Goal: Information Seeking & Learning: Learn about a topic

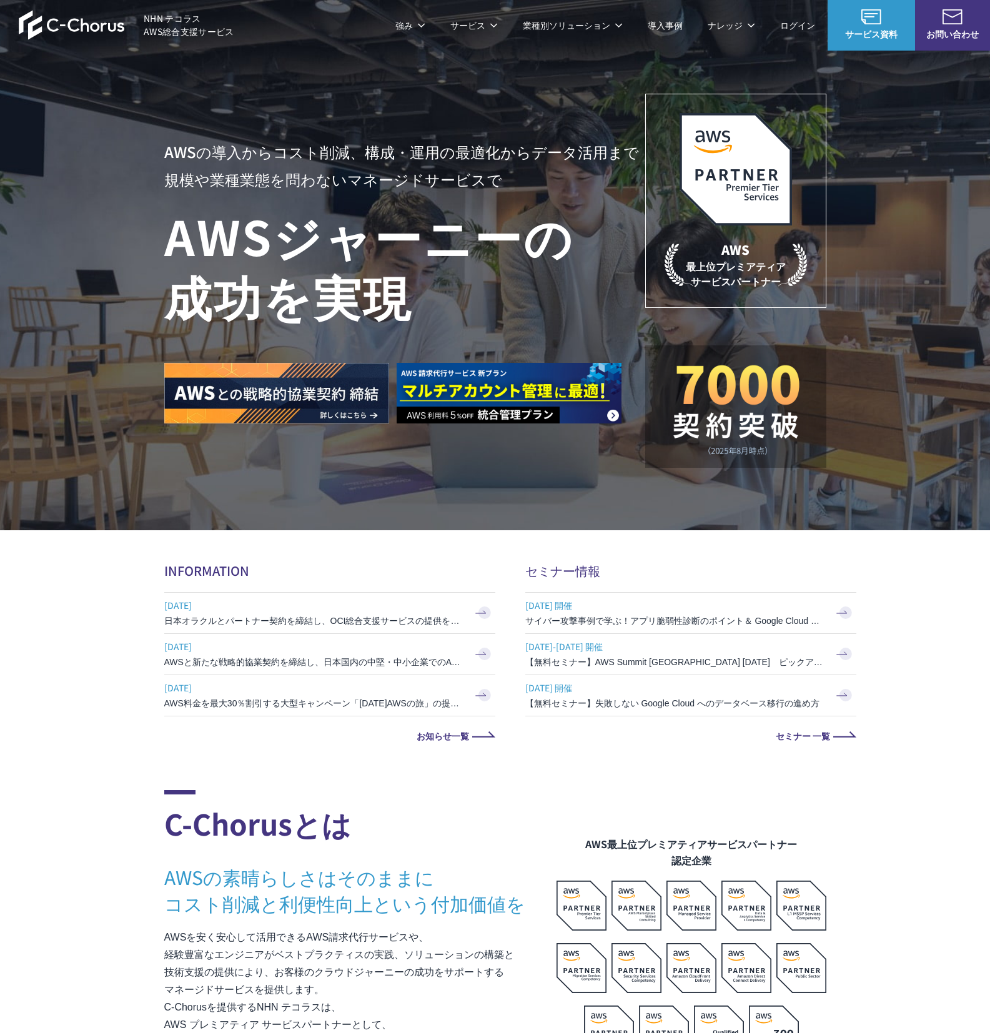
click at [239, 107] on link "AWS請求代行サービス" at bounding box center [218, 106] width 88 height 12
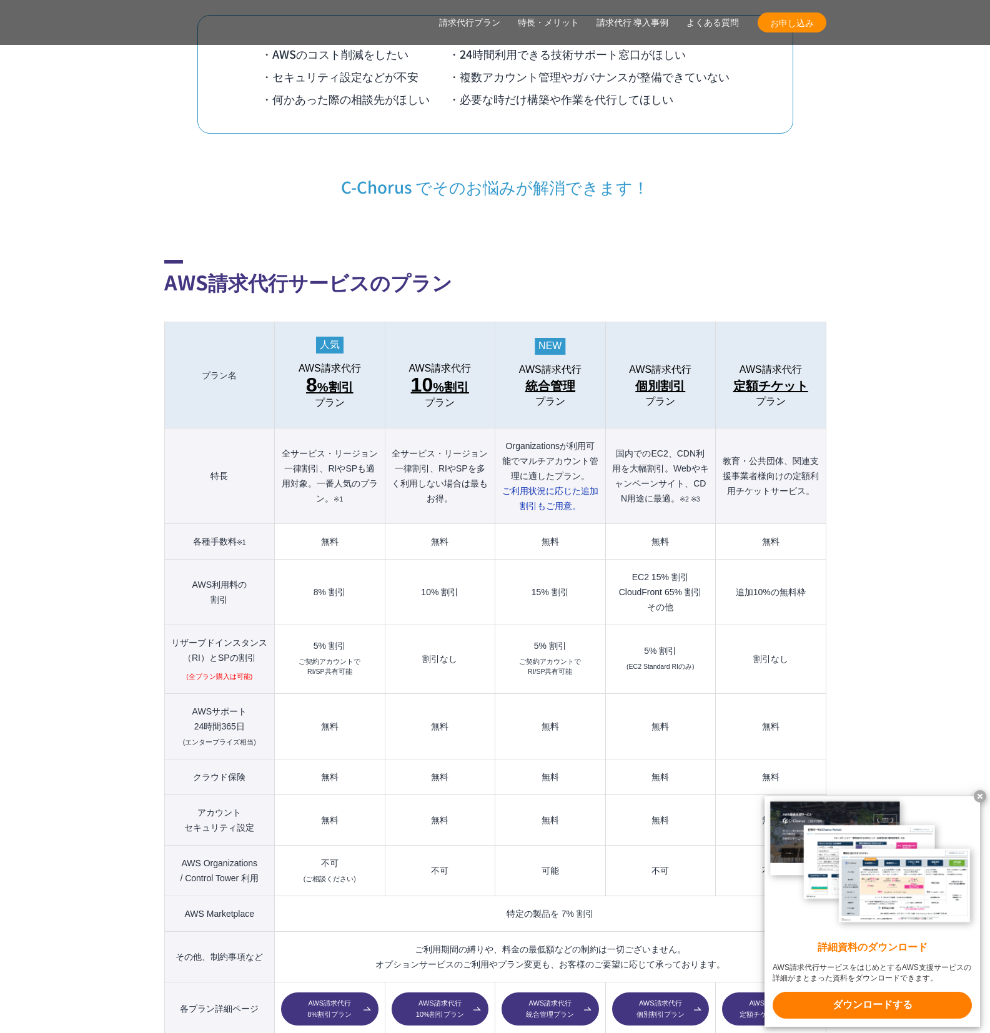
scroll to position [1098, 0]
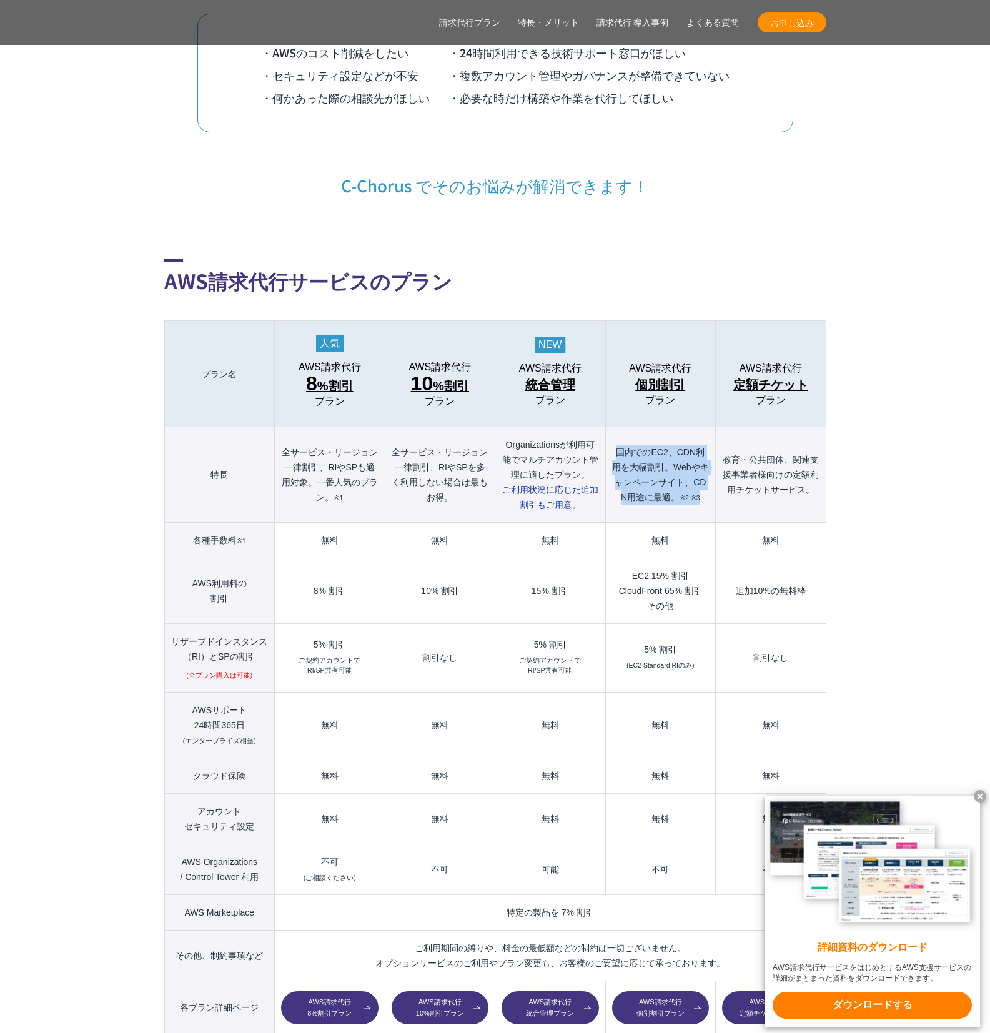
drag, startPoint x: 615, startPoint y: 421, endPoint x: 707, endPoint y: 470, distance: 104.5
click at [707, 471] on th "国内でのEC2、CDN利用を大幅割引。Webやキャンペーンサイト、CDN用途に最適。 ※2 ※3" at bounding box center [660, 475] width 110 height 96
drag, startPoint x: 616, startPoint y: 541, endPoint x: 685, endPoint y: 591, distance: 85.1
click at [685, 591] on td "EC2 15% 割引 CloudFront 65% 割引 その他" at bounding box center [660, 591] width 110 height 66
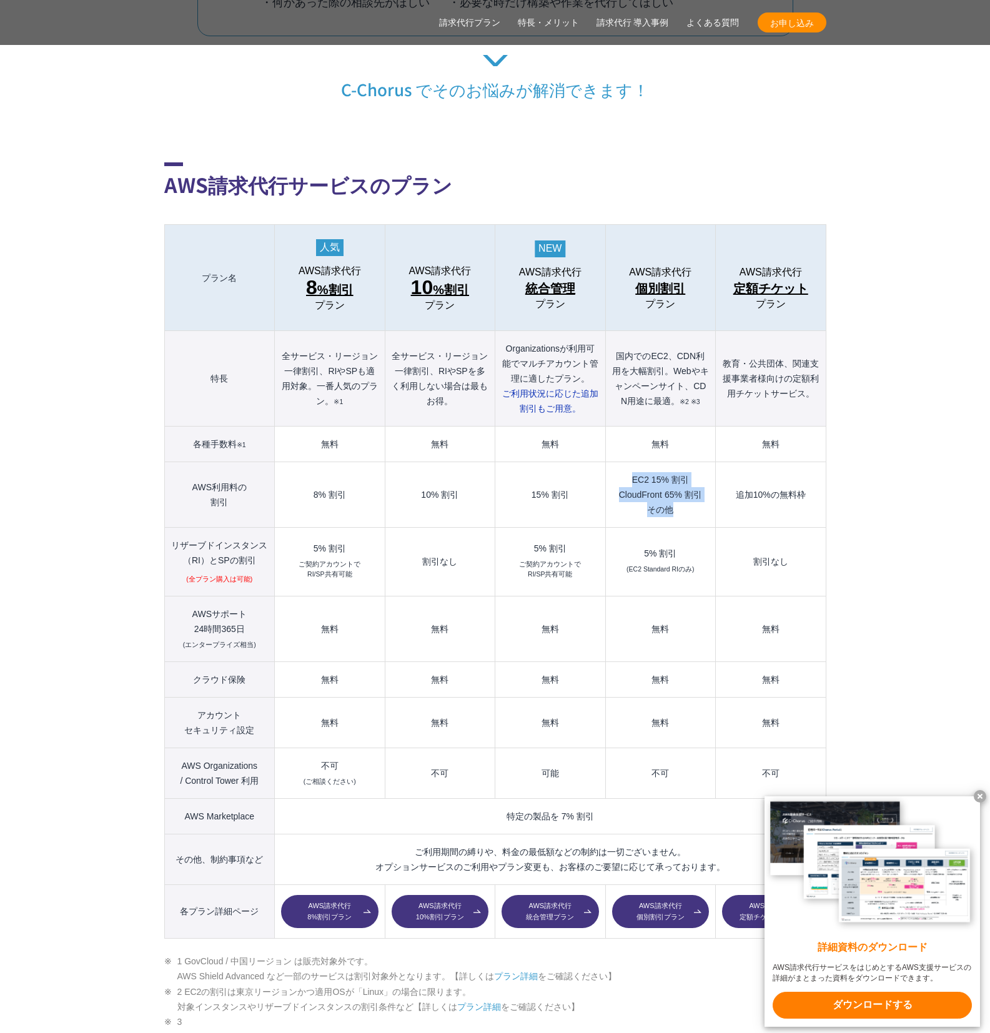
scroll to position [1198, 0]
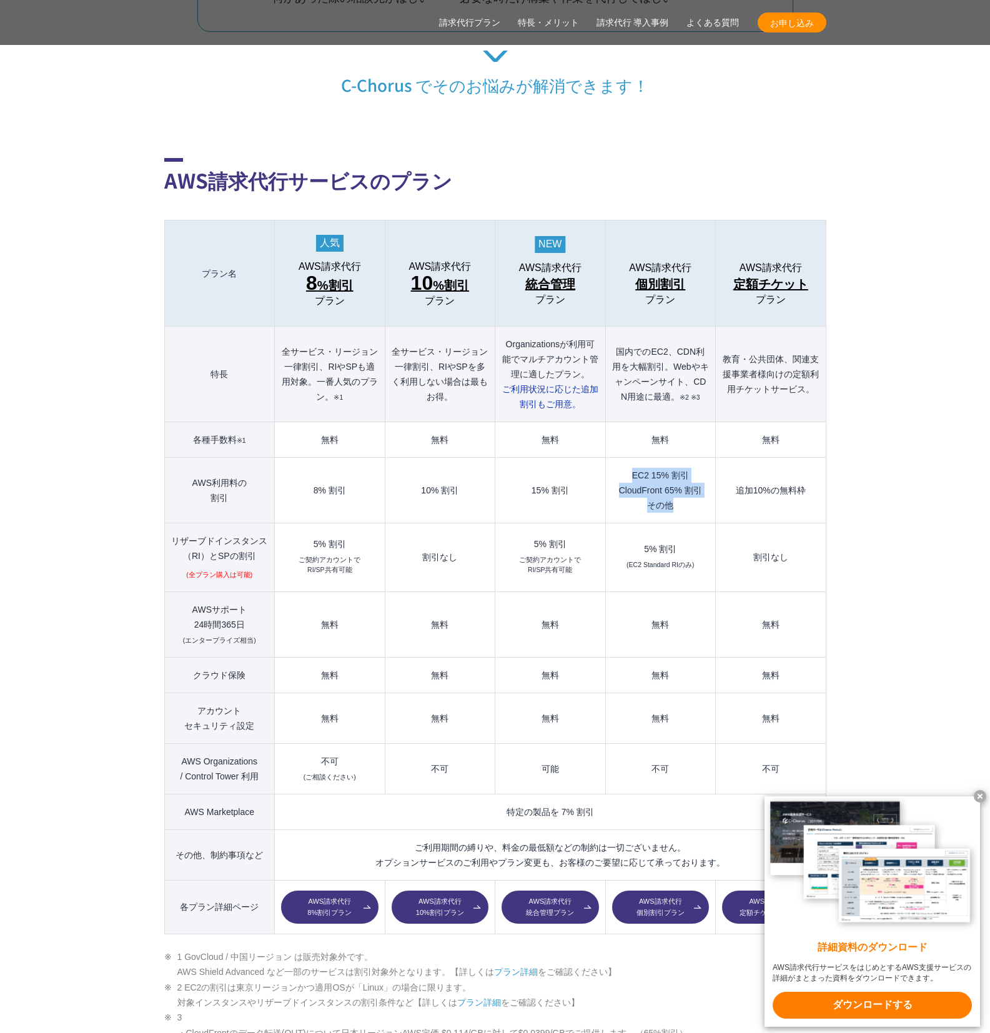
click at [630, 466] on td "EC2 15% 割引 CloudFront 65% 割引 その他" at bounding box center [660, 491] width 110 height 66
drag, startPoint x: 530, startPoint y: 463, endPoint x: 570, endPoint y: 463, distance: 40.0
click at [570, 463] on td "15% 割引" at bounding box center [550, 491] width 110 height 66
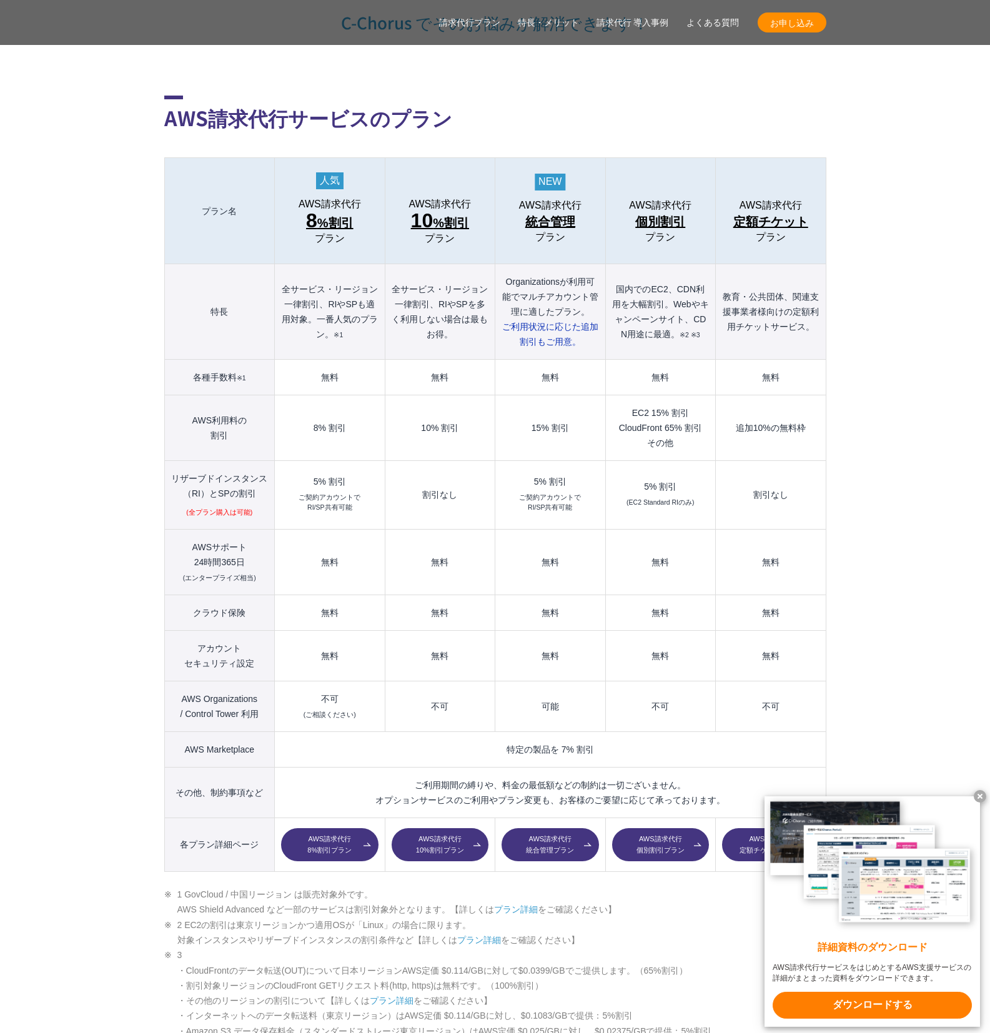
scroll to position [1266, 0]
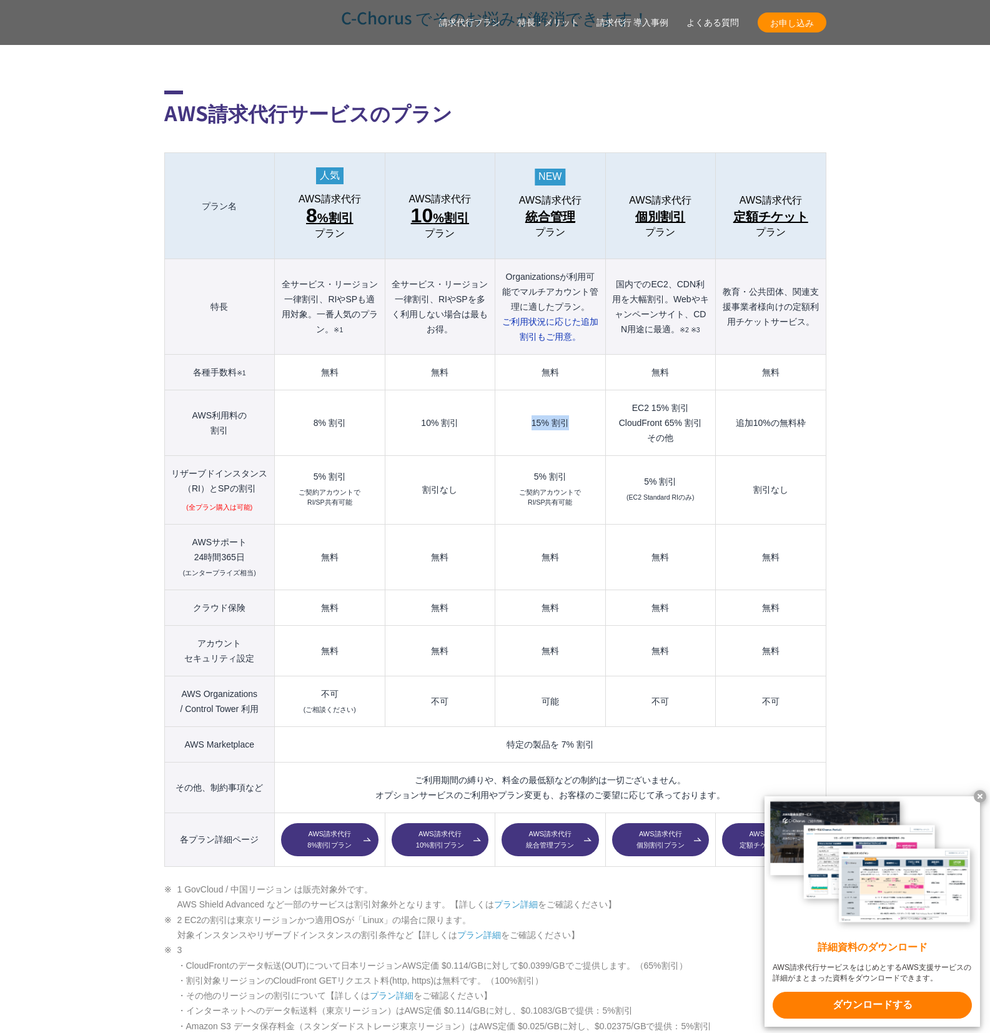
drag, startPoint x: 572, startPoint y: 399, endPoint x: 530, endPoint y: 401, distance: 41.9
click at [530, 401] on td "15% 割引" at bounding box center [550, 423] width 110 height 66
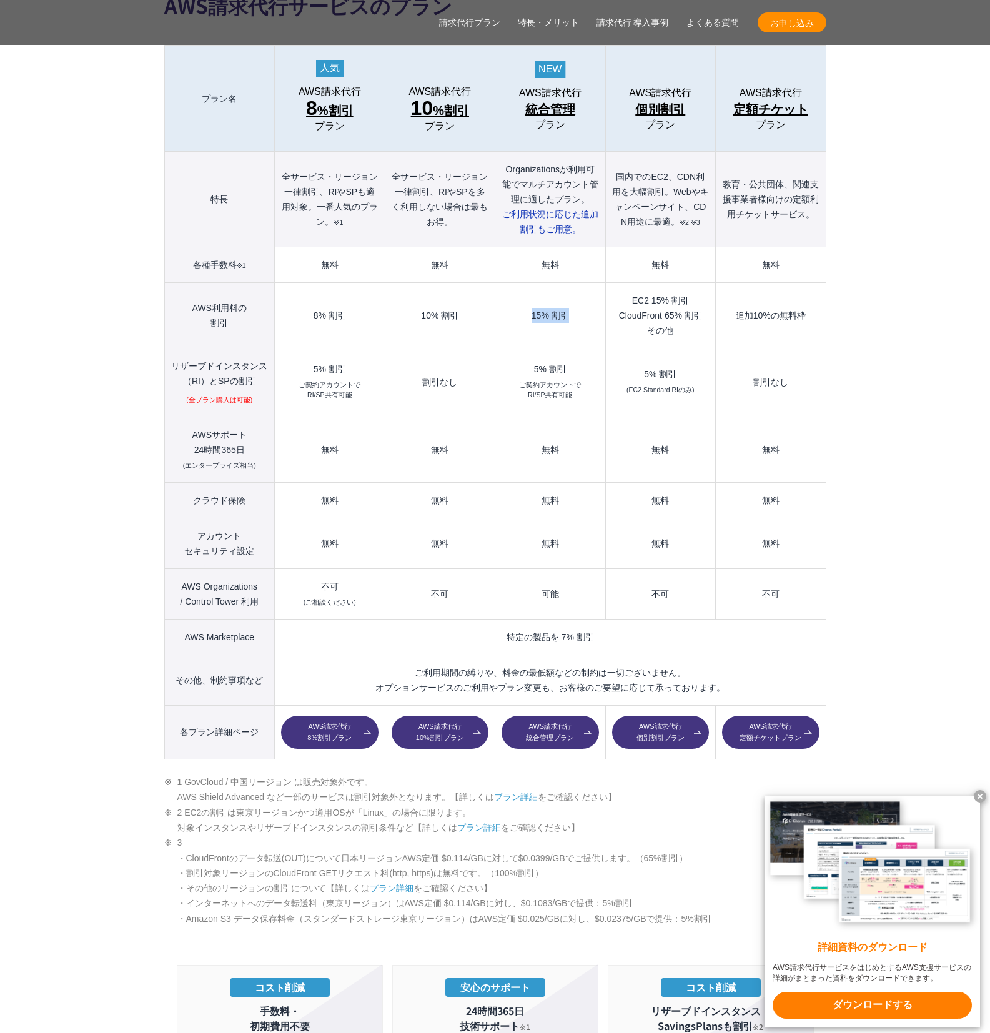
scroll to position [1401, 0]
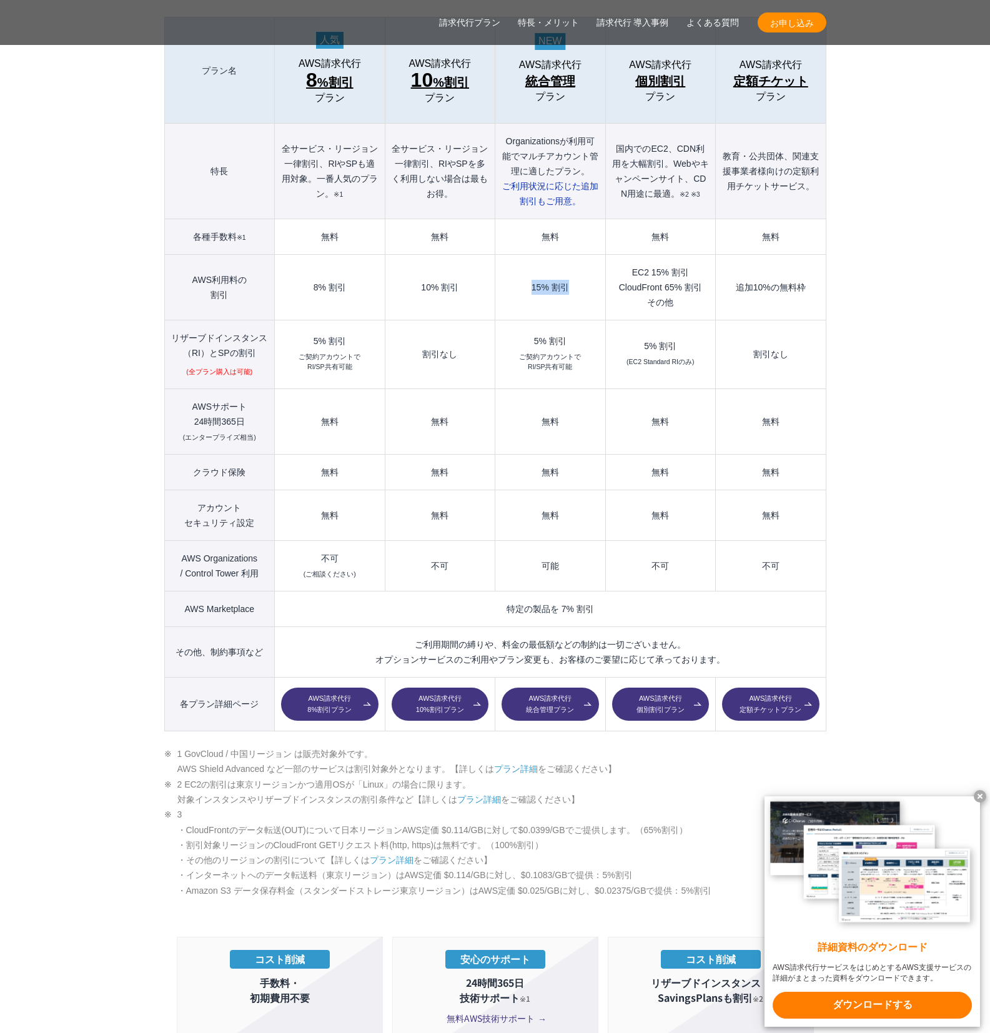
click at [547, 687] on link "AWS請求代行 統合管理プラン" at bounding box center [549, 704] width 97 height 34
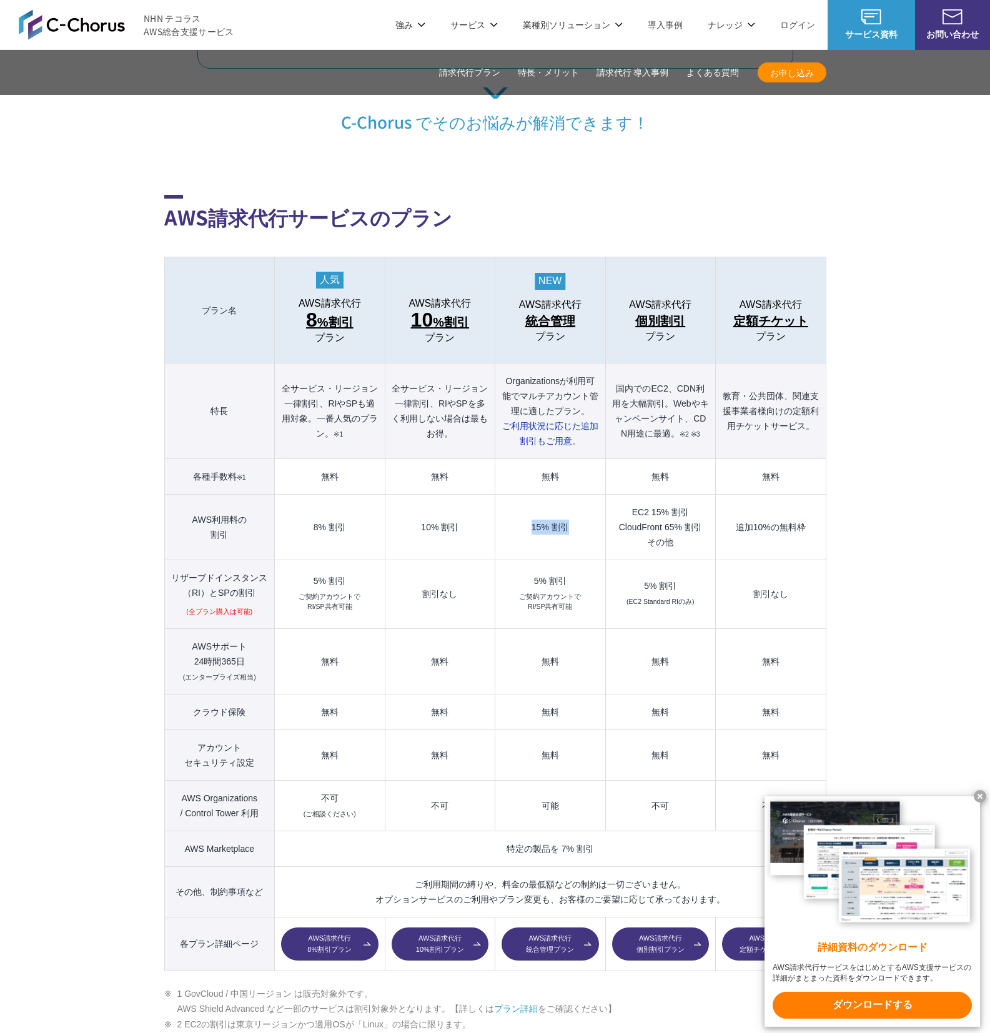
scroll to position [1152, 0]
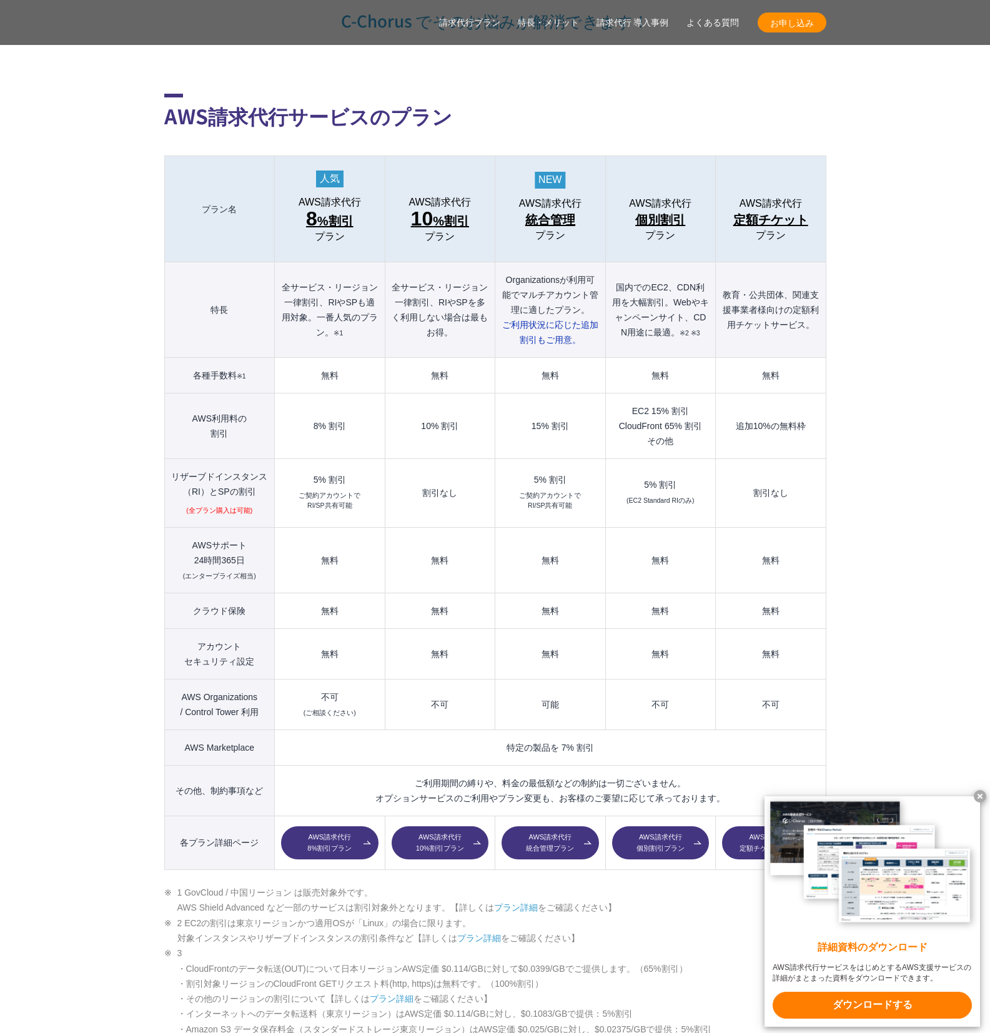
scroll to position [1316, 0]
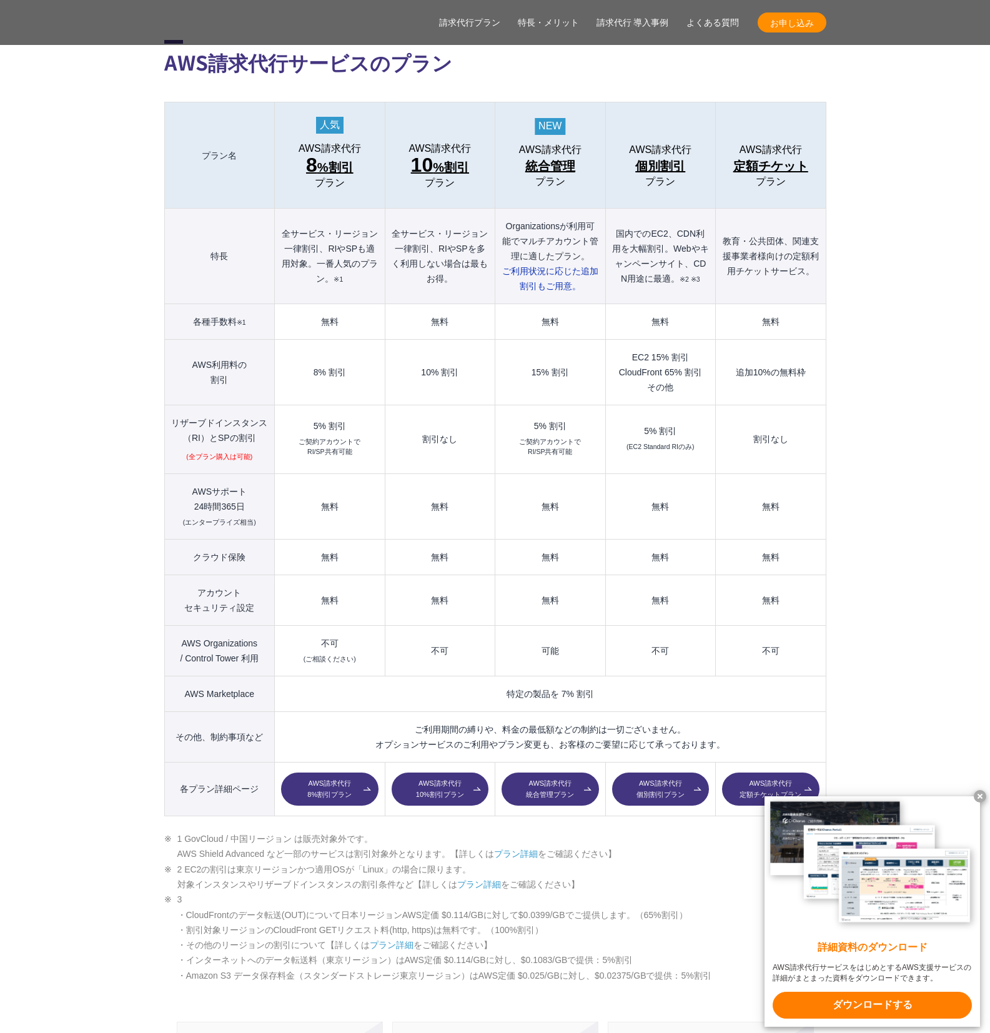
click at [636, 772] on link "AWS請求代行 個別割引プラン" at bounding box center [660, 789] width 97 height 34
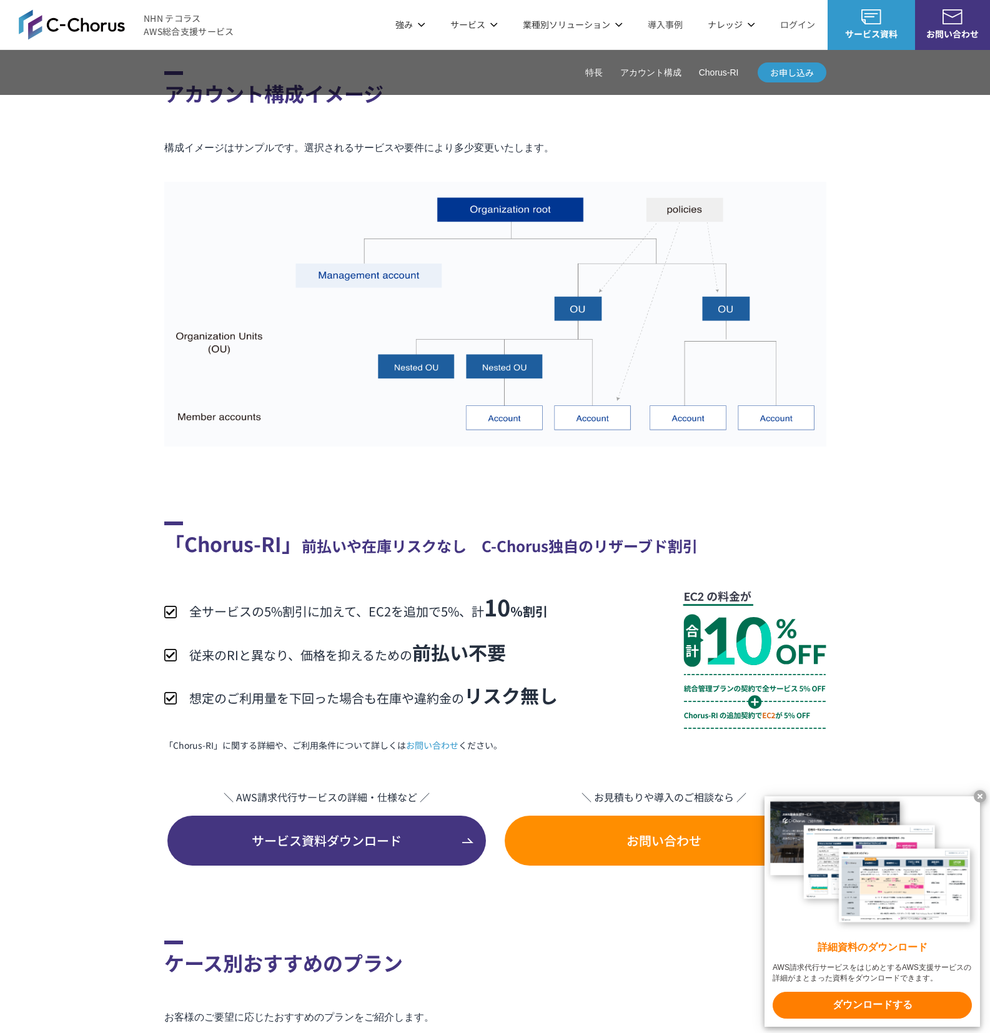
scroll to position [2074, 0]
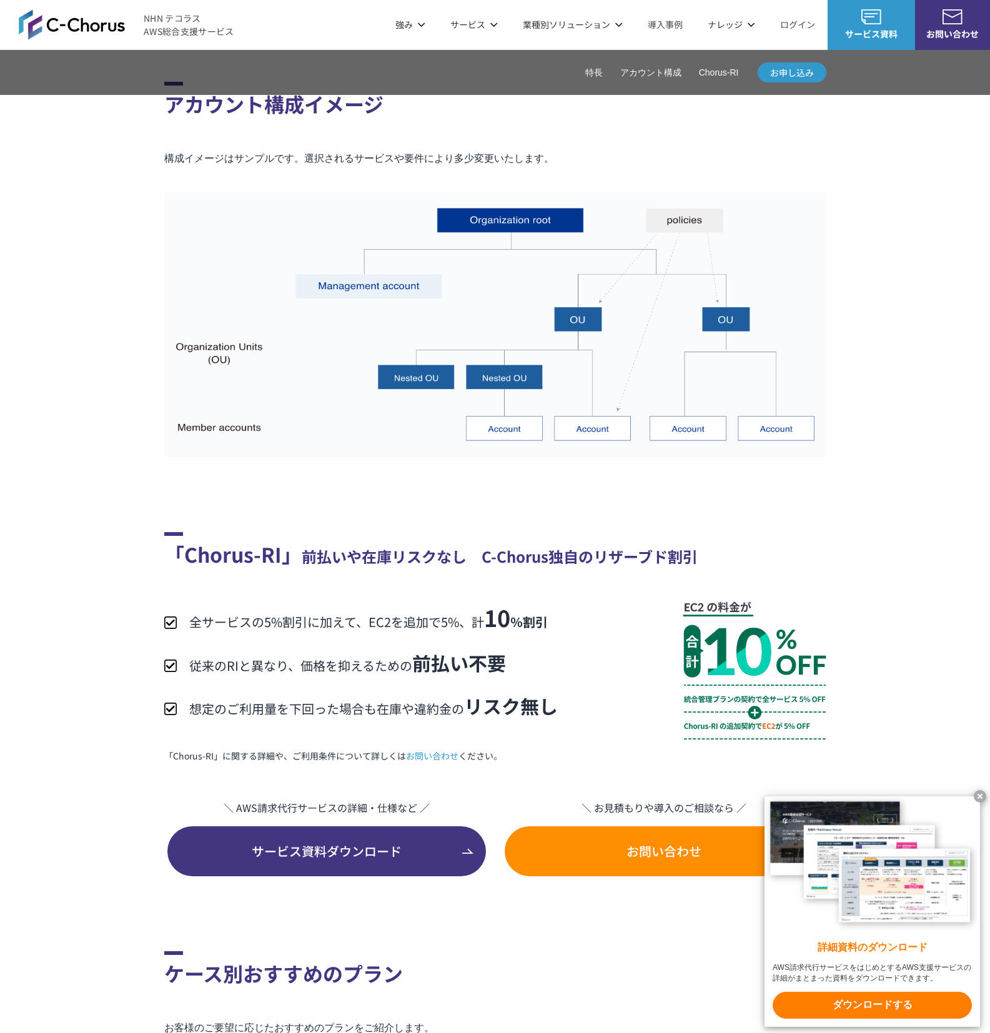
click at [513, 504] on section "「Chorus-RI」 前払いや在庫リスクなし　C-Chorus独自のリザーブド割引 全サービスの5%割引に加えて、EC2を追加で5%、計 10 ％割引 従来…" at bounding box center [495, 648] width 662 height 456
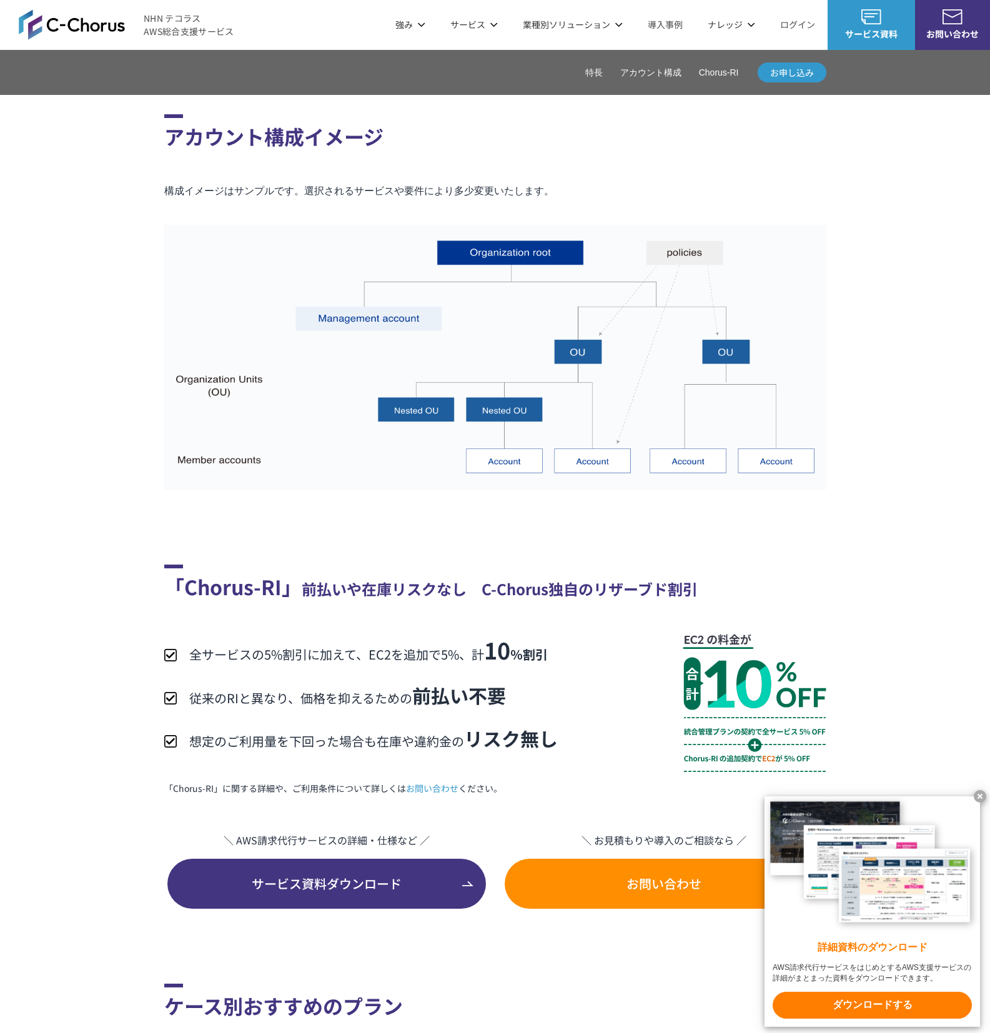
scroll to position [2012, 0]
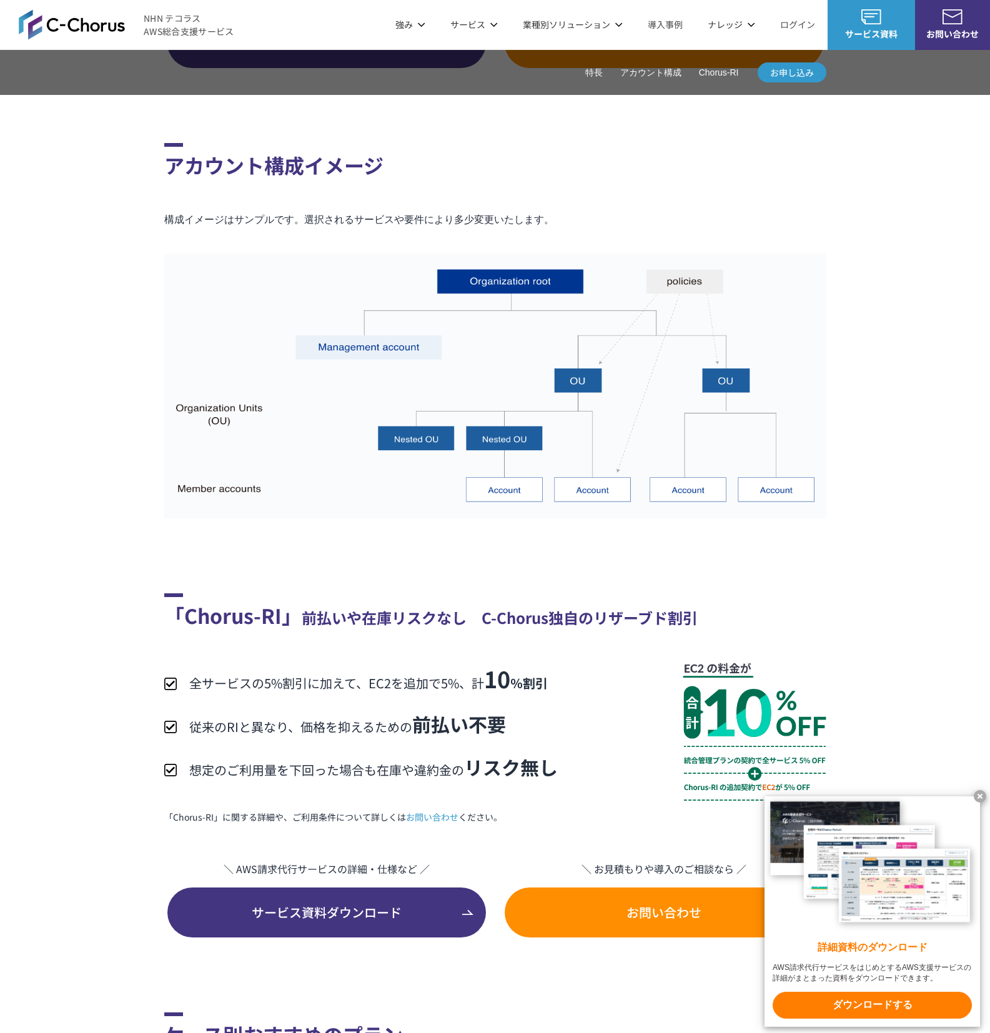
click at [104, 570] on div "AWS OrganizationsやControl Towerが利用可能 コスト削減と、ガバナンスやセキュリティ向上を両立できるプラン マルチアカウント管理機…" at bounding box center [495, 73] width 990 height 3366
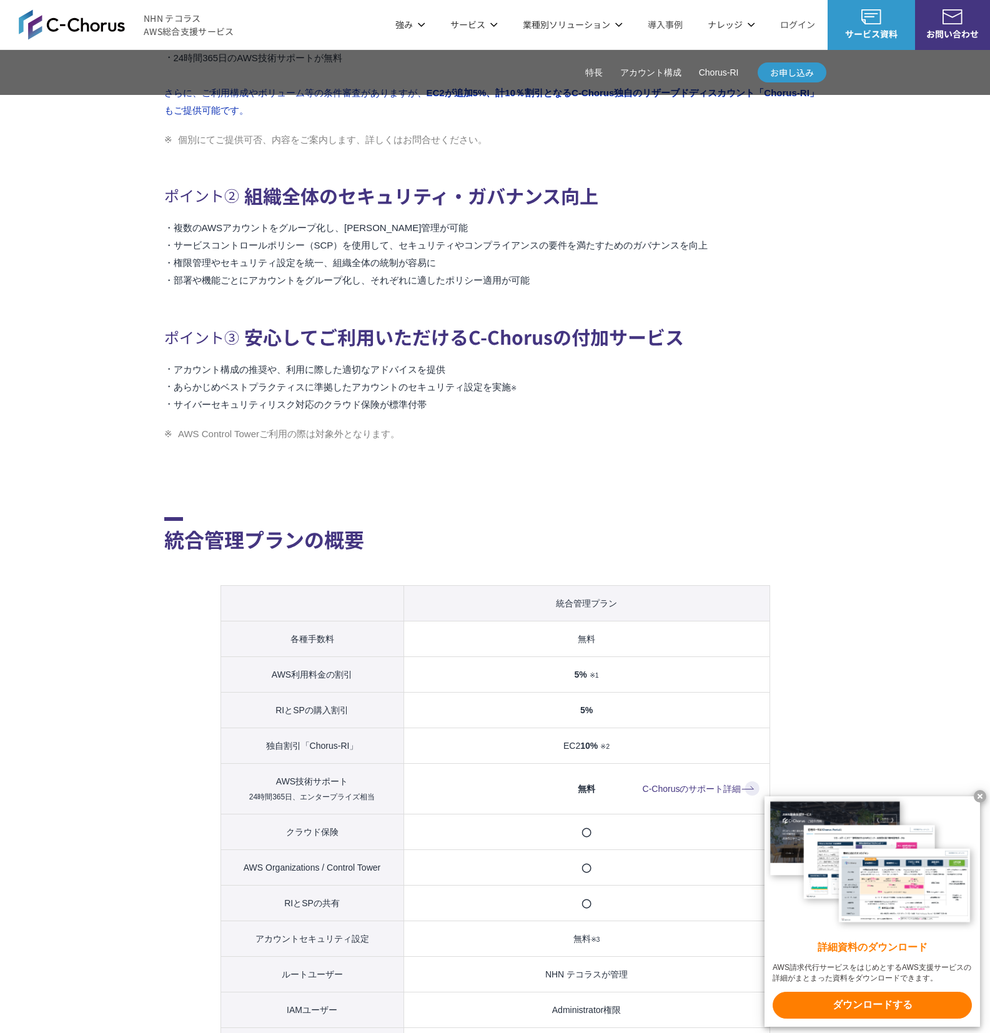
scroll to position [789, 0]
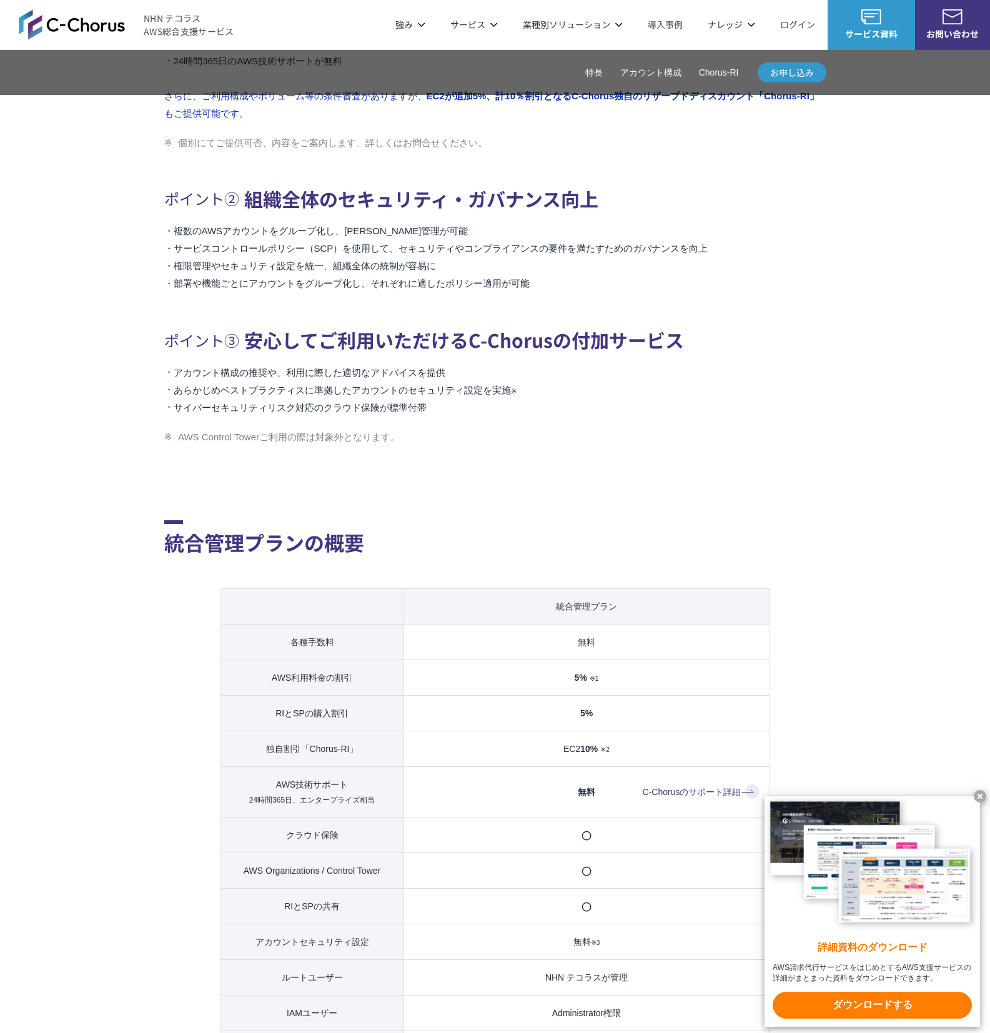
click at [977, 794] on x-t at bounding box center [979, 796] width 12 height 12
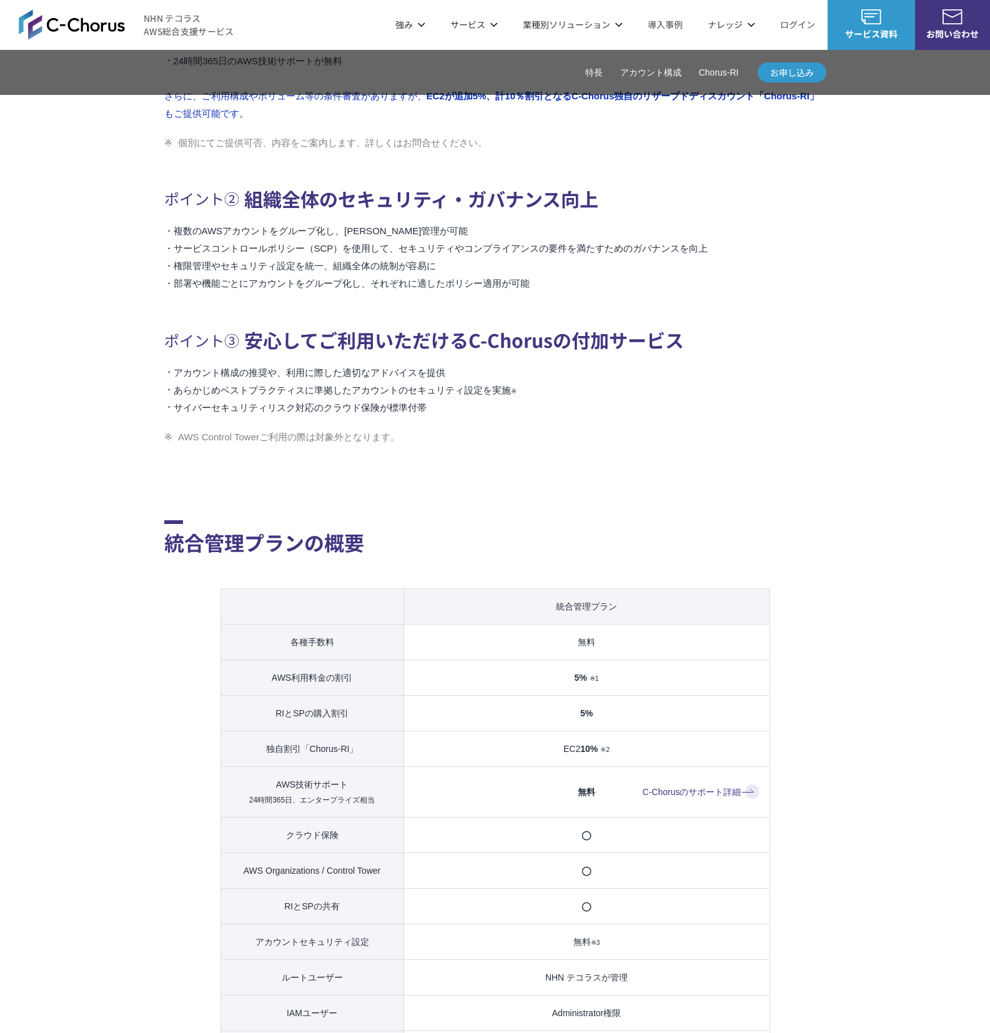
click at [769, 285] on li "部署や機能ごとにアカウントをグループ化し、それぞれに適したポリシー適用が可能" at bounding box center [495, 283] width 662 height 17
click at [714, 204] on h3 "ポイント② 組織全体のセキュリティ・ガバナンス向上" at bounding box center [495, 199] width 662 height 36
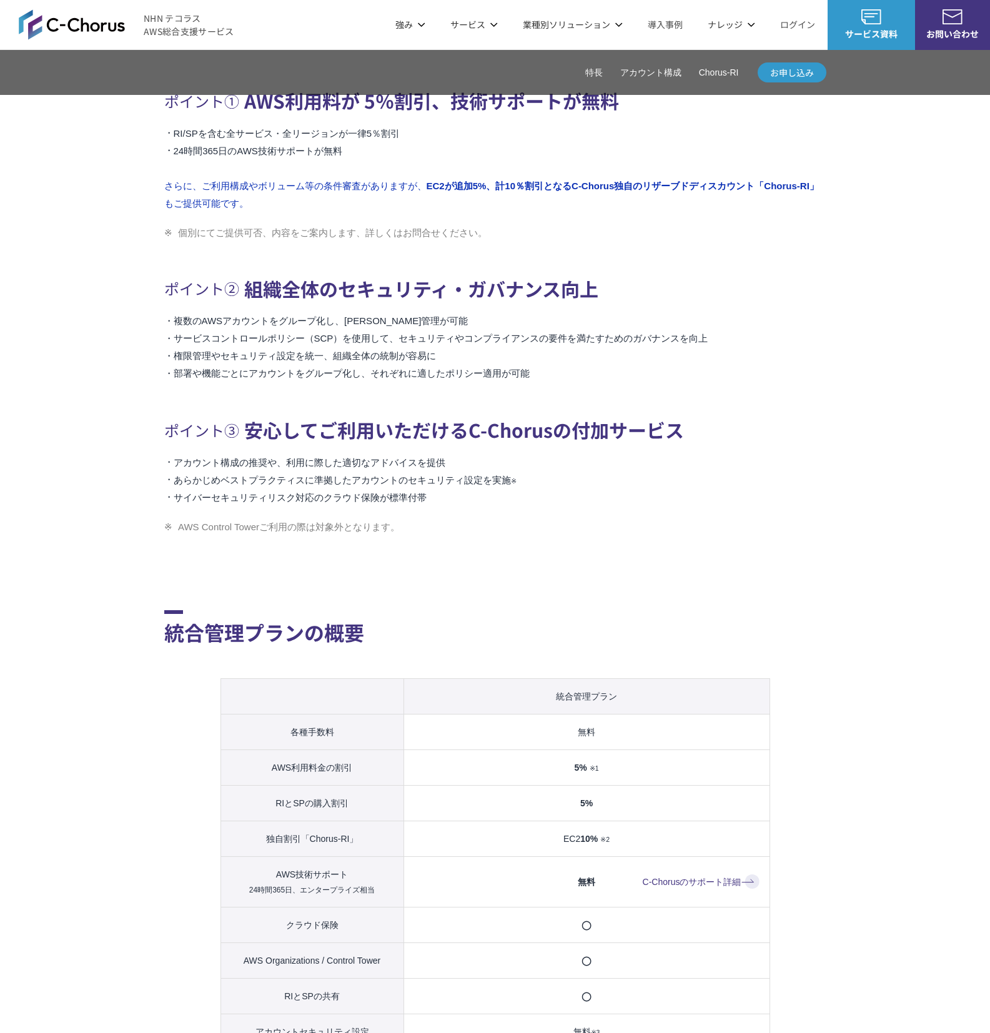
scroll to position [697, 0]
click at [725, 131] on li "RI/SPを含む全サービス・全リージョンが一律5％割引" at bounding box center [495, 134] width 662 height 17
click at [662, 575] on section "統合管理プランの概要 統合管理プラン 各種手数料 無料 AWS利用料金の割引 5% ※1 RIとSPの購入割引 5% 独自割引「Chorus-RI」 EC2 …" at bounding box center [495, 941] width 662 height 884
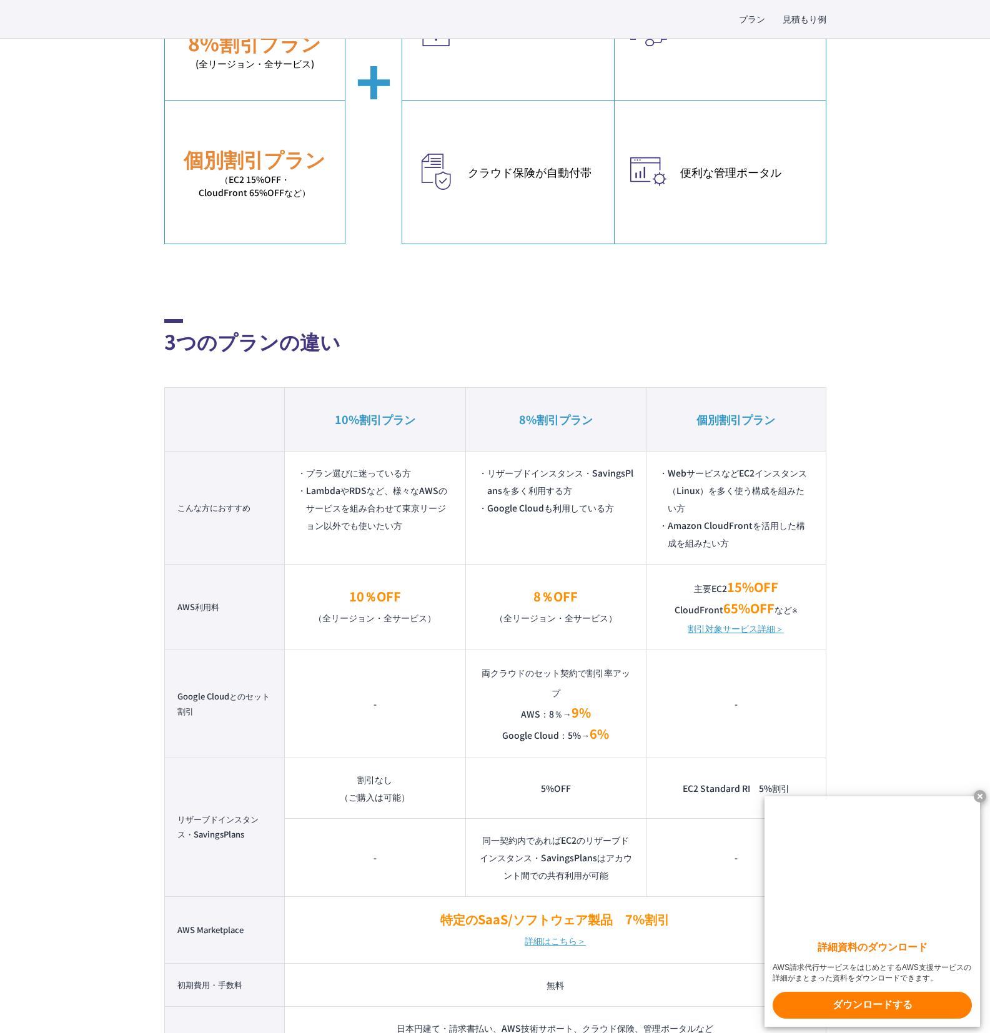
scroll to position [1120, 0]
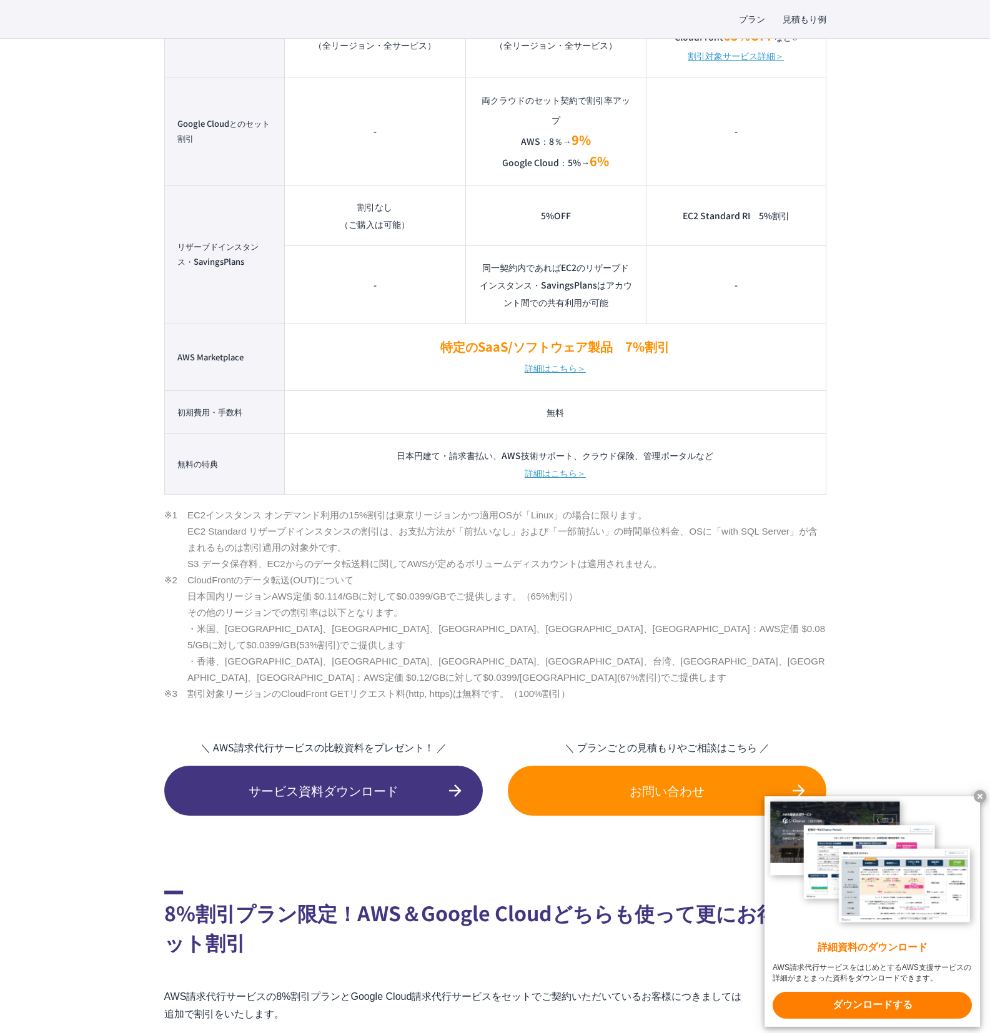
click at [763, 134] on td "-" at bounding box center [735, 131] width 179 height 108
click at [739, 129] on td "-" at bounding box center [735, 131] width 179 height 108
